Goal: Obtain resource: Download file/media

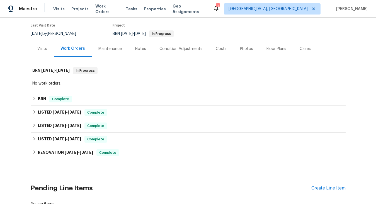
scroll to position [52, 0]
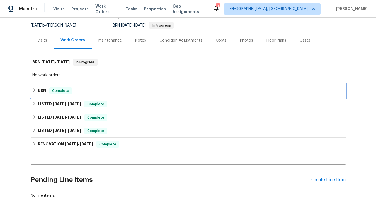
click at [43, 90] on h6 "BRN" at bounding box center [42, 90] width 8 height 7
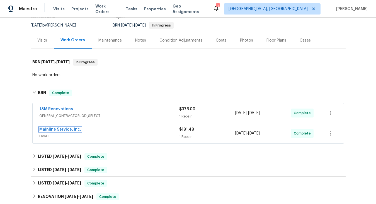
click at [49, 128] on link "Mainline Service, Inc." at bounding box center [60, 129] width 42 height 4
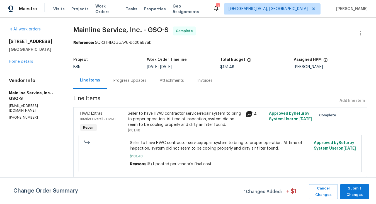
click at [199, 81] on div "Invoices" at bounding box center [204, 81] width 15 height 6
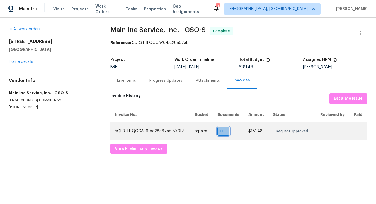
click at [226, 132] on span "PDF" at bounding box center [224, 131] width 8 height 6
click at [221, 133] on span "PDF" at bounding box center [224, 131] width 8 height 6
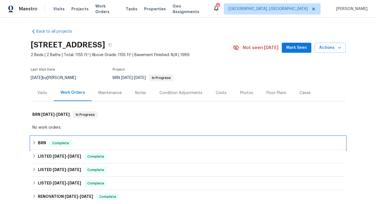
click at [41, 141] on h6 "BRN" at bounding box center [42, 143] width 8 height 7
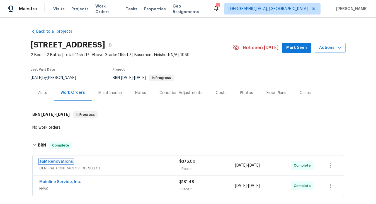
click at [55, 161] on link "J&M Renovations" at bounding box center [56, 161] width 34 height 4
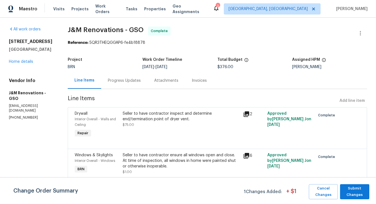
click at [198, 81] on div "Invoices" at bounding box center [199, 81] width 15 height 6
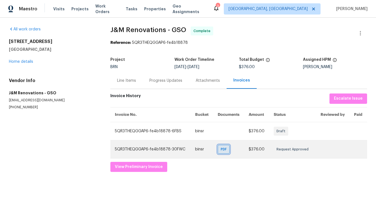
click at [225, 149] on span "PDF" at bounding box center [225, 149] width 8 height 6
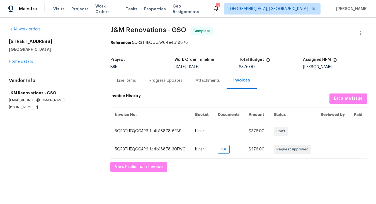
click at [321, 31] on span "J&M Renovations - GSO Complete" at bounding box center [231, 32] width 243 height 13
